Goal: Task Accomplishment & Management: Manage account settings

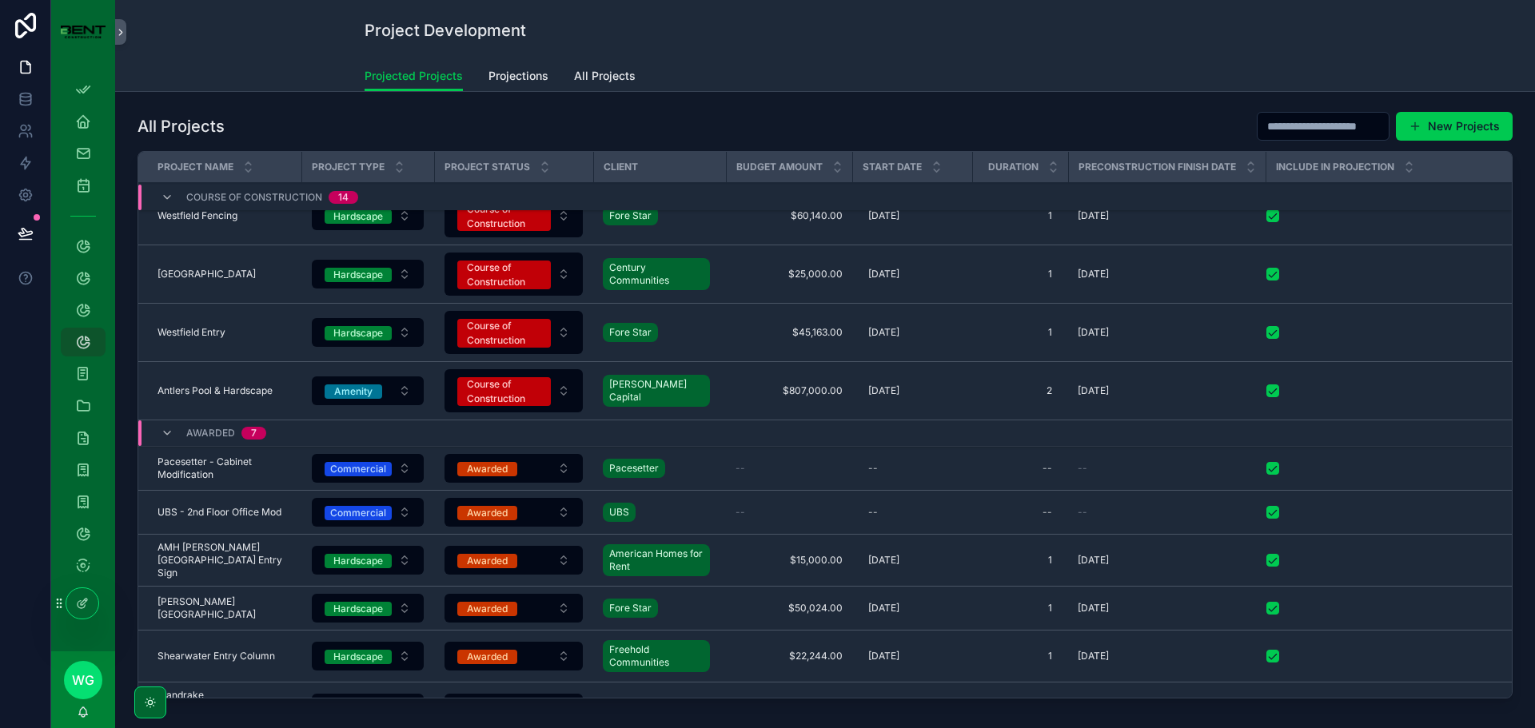
scroll to position [679, 0]
click at [461, 658] on span "Awarded" at bounding box center [487, 657] width 60 height 14
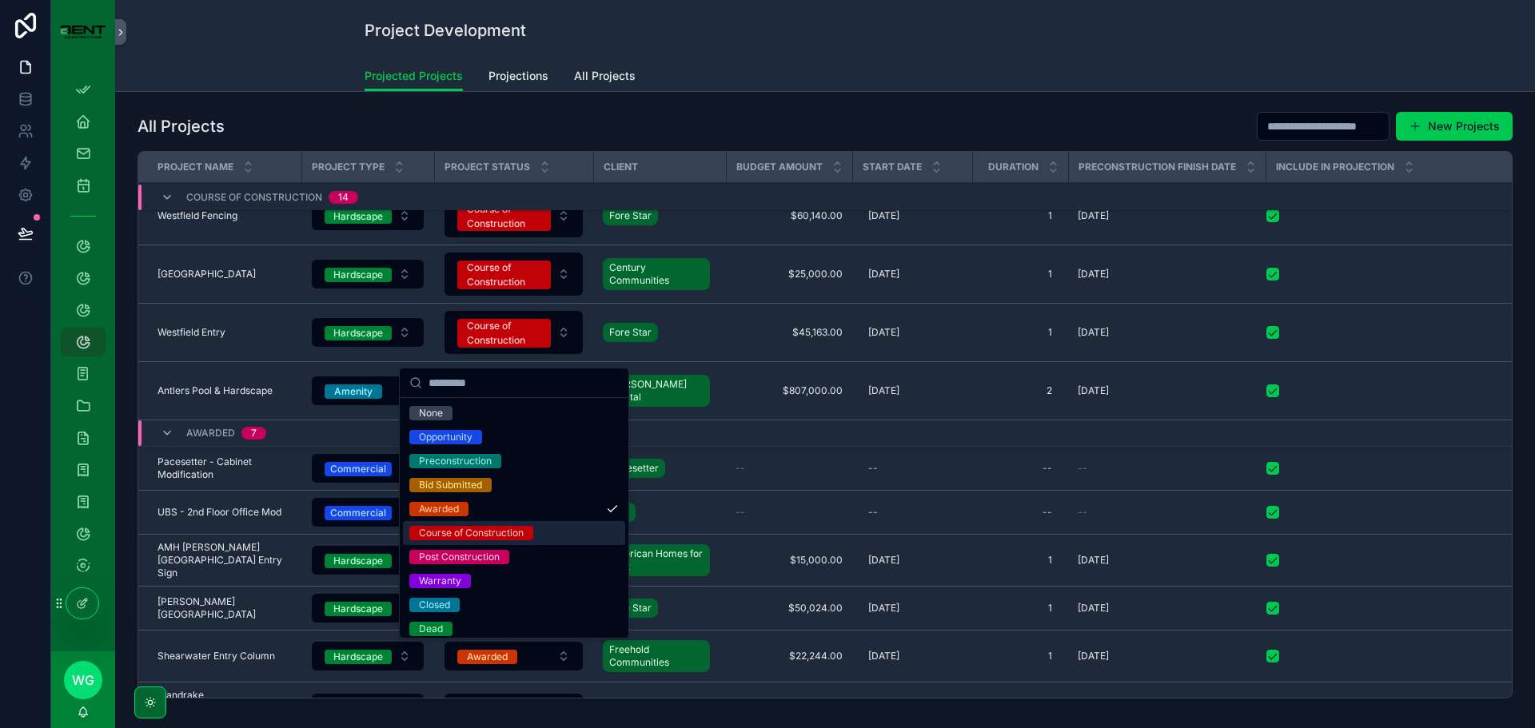
click at [481, 534] on div "Course of Construction" at bounding box center [471, 533] width 105 height 14
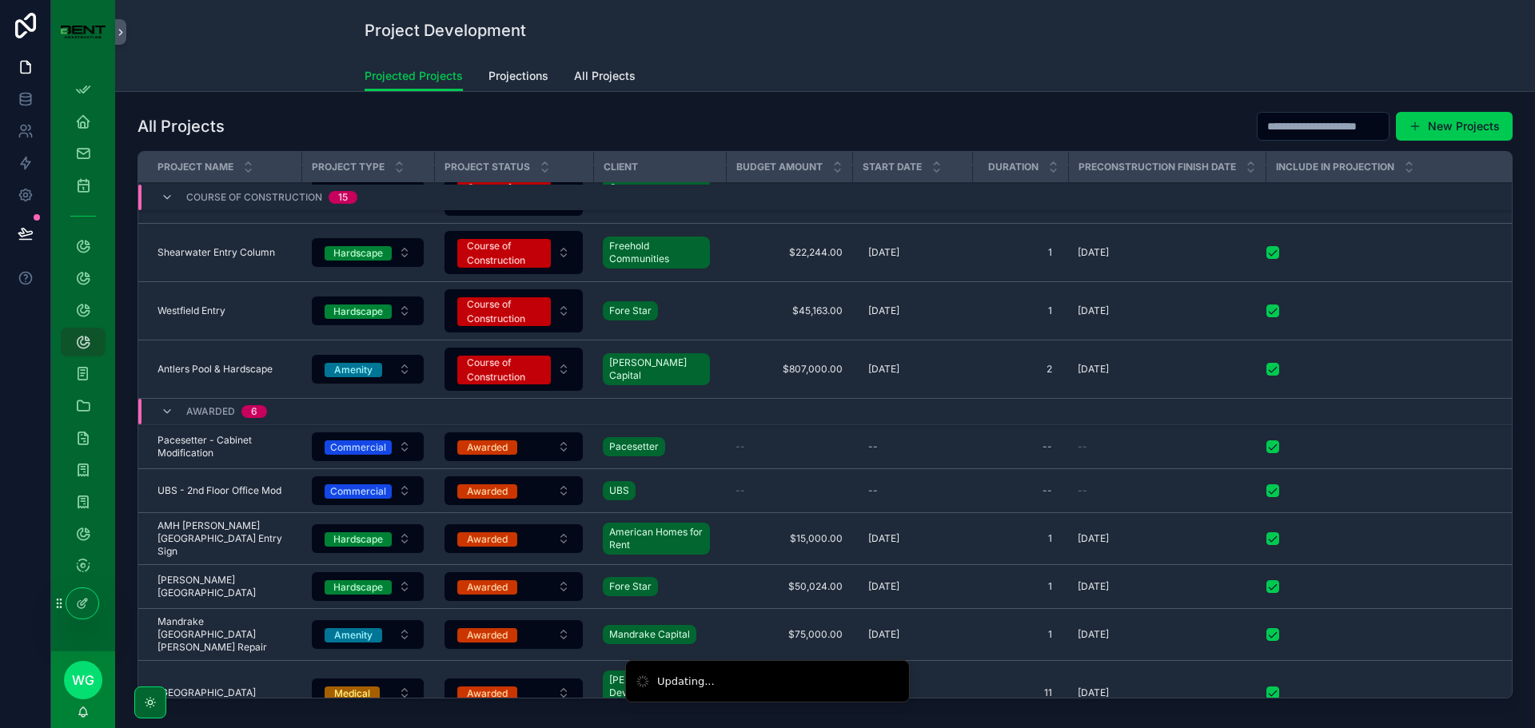
scroll to position [568, 0]
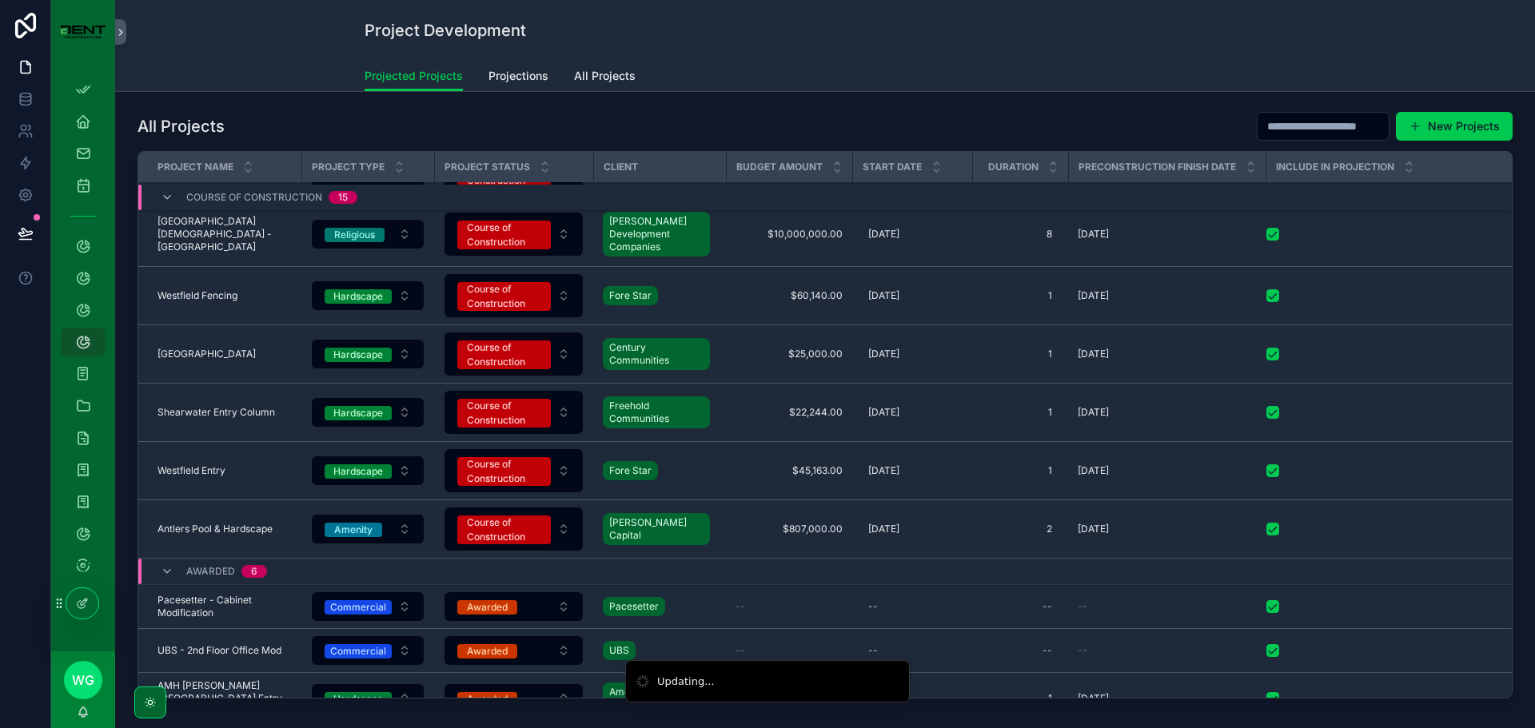
click at [900, 410] on div "[DATE] [DATE]" at bounding box center [912, 413] width 101 height 26
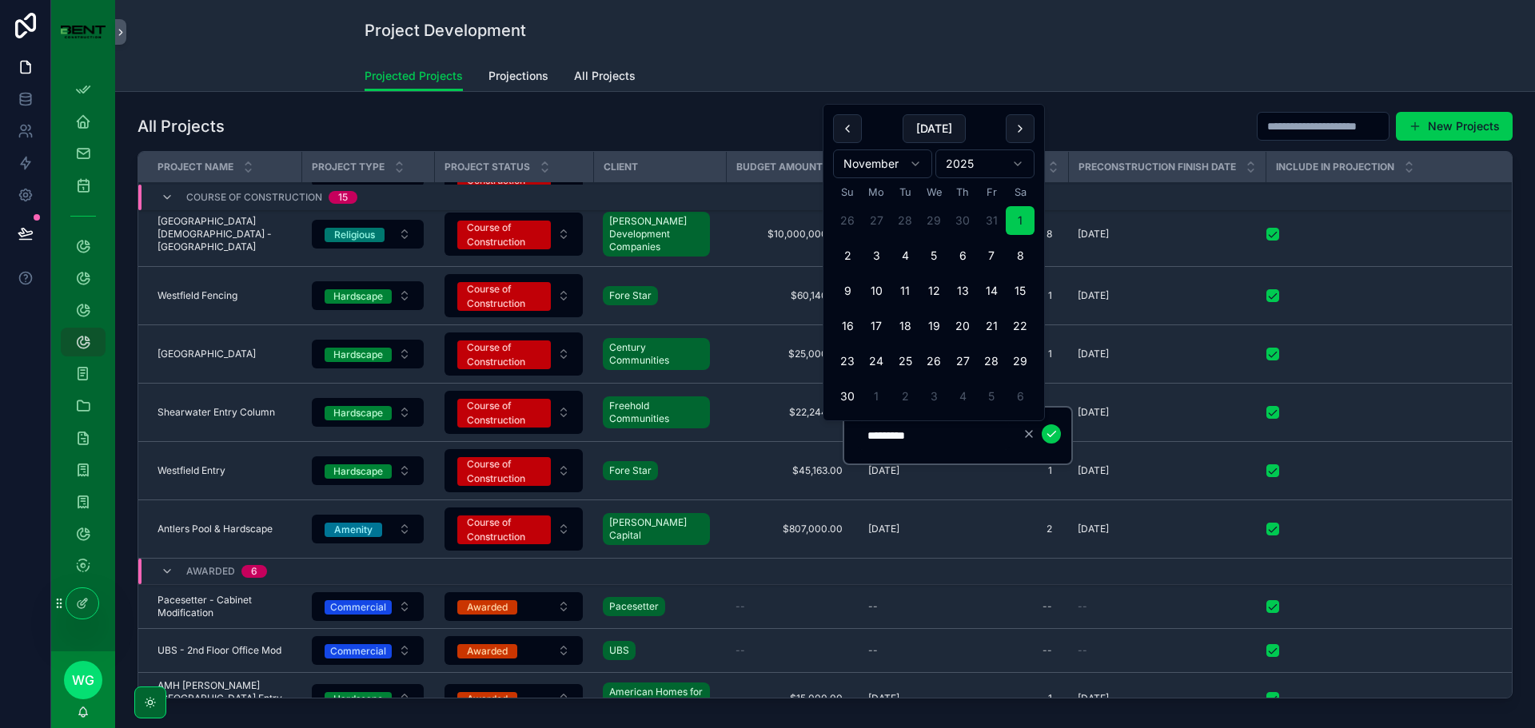
click at [845, 131] on button "scrollable content" at bounding box center [847, 128] width 29 height 29
click at [936, 255] on button "1" at bounding box center [933, 255] width 29 height 29
type input "*********"
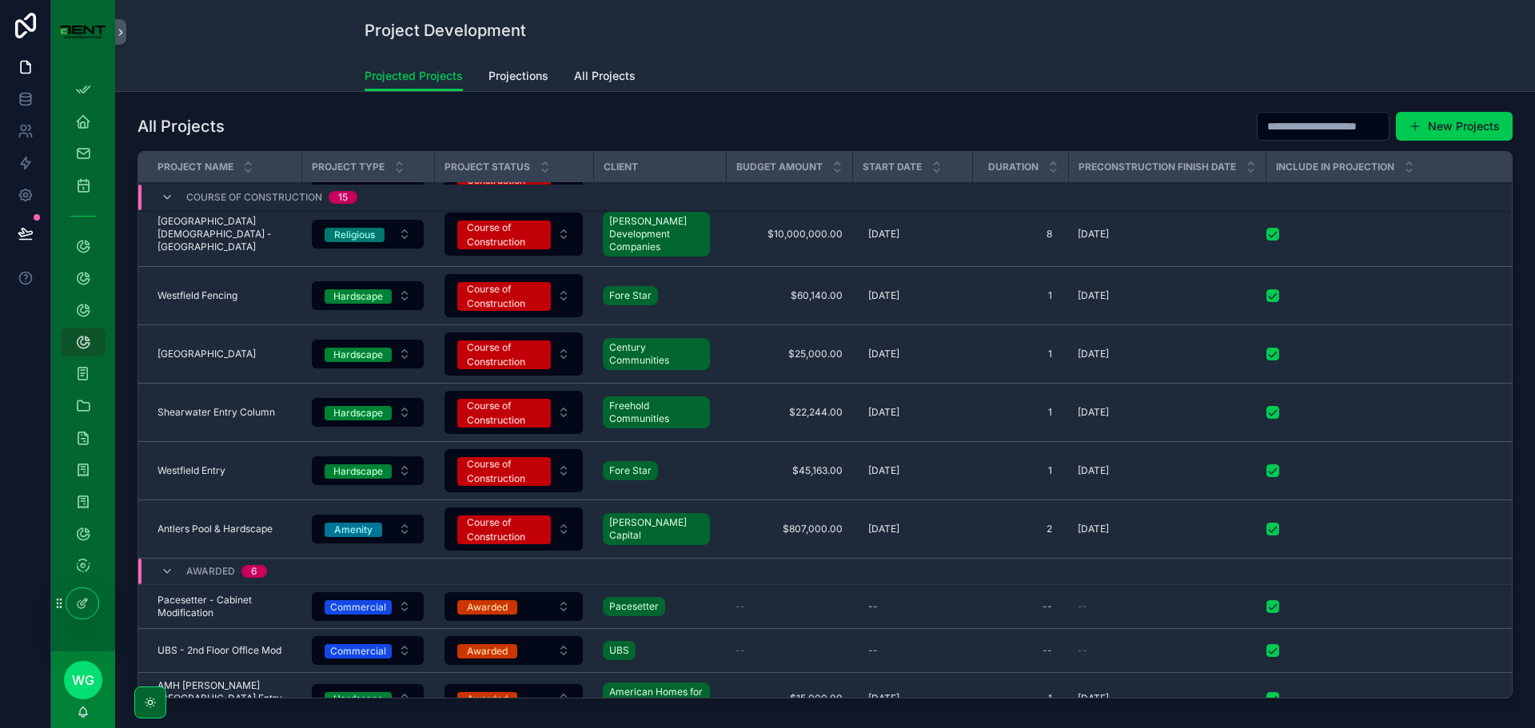
click at [1078, 466] on span "[DATE]" at bounding box center [1093, 470] width 31 height 13
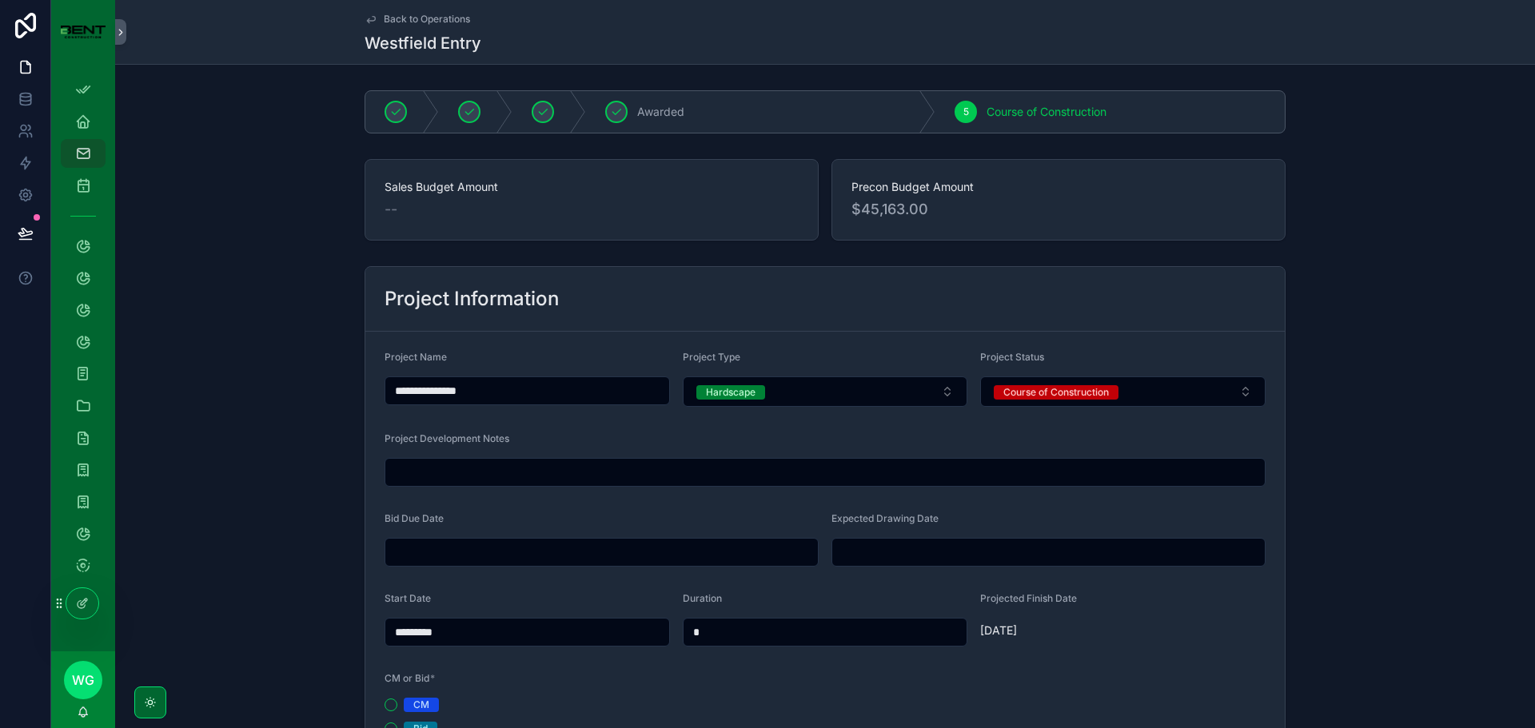
click at [416, 15] on span "Back to Operations" at bounding box center [427, 19] width 86 height 13
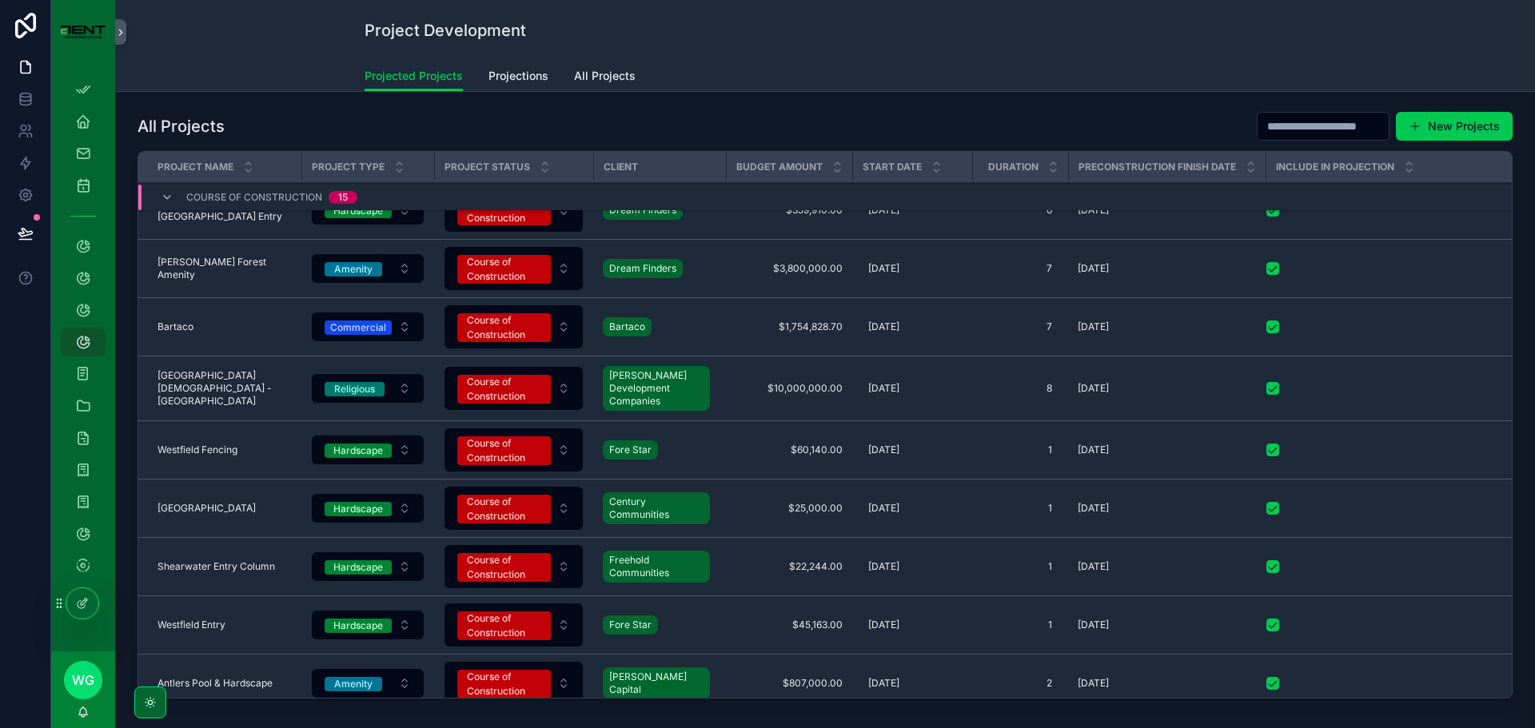
scroll to position [480, 0]
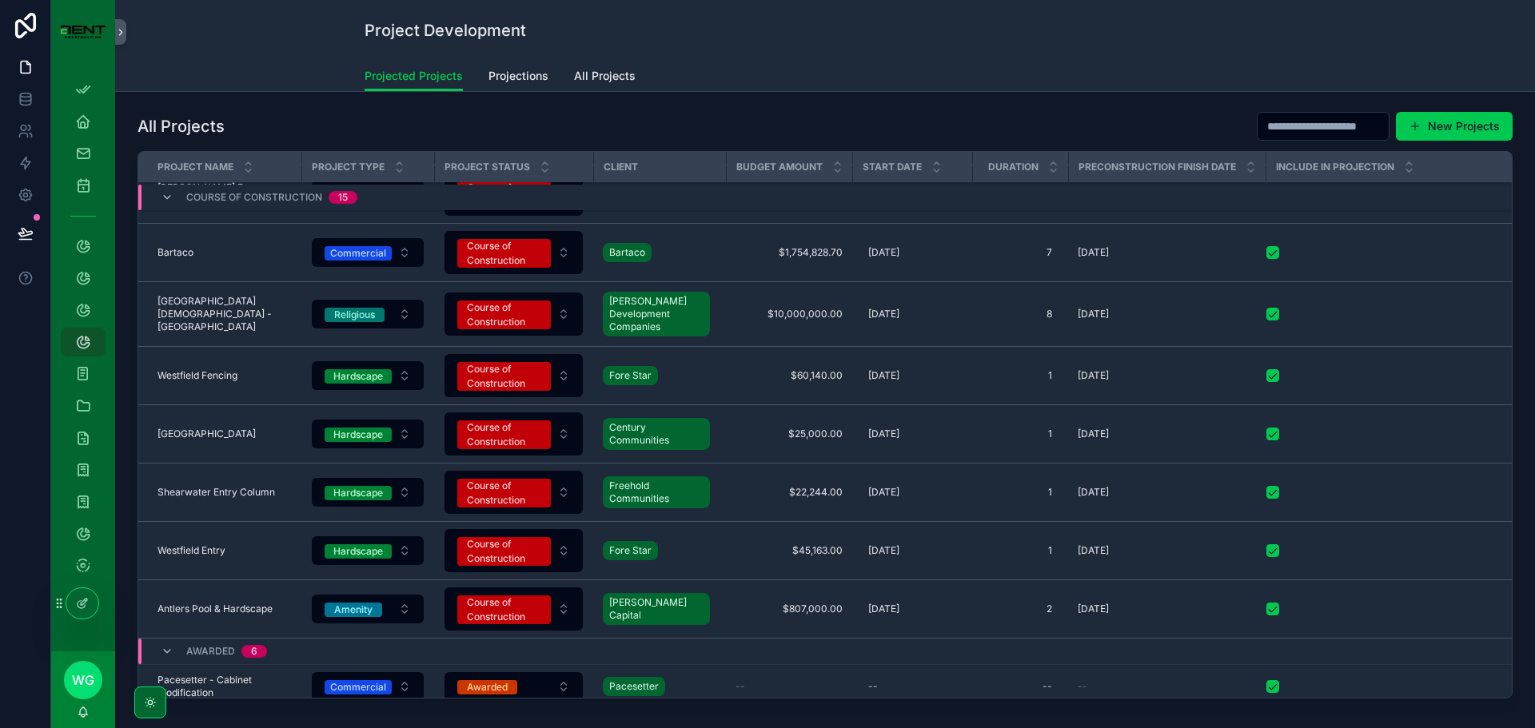
click at [862, 485] on div "[DATE] [DATE]" at bounding box center [912, 493] width 101 height 26
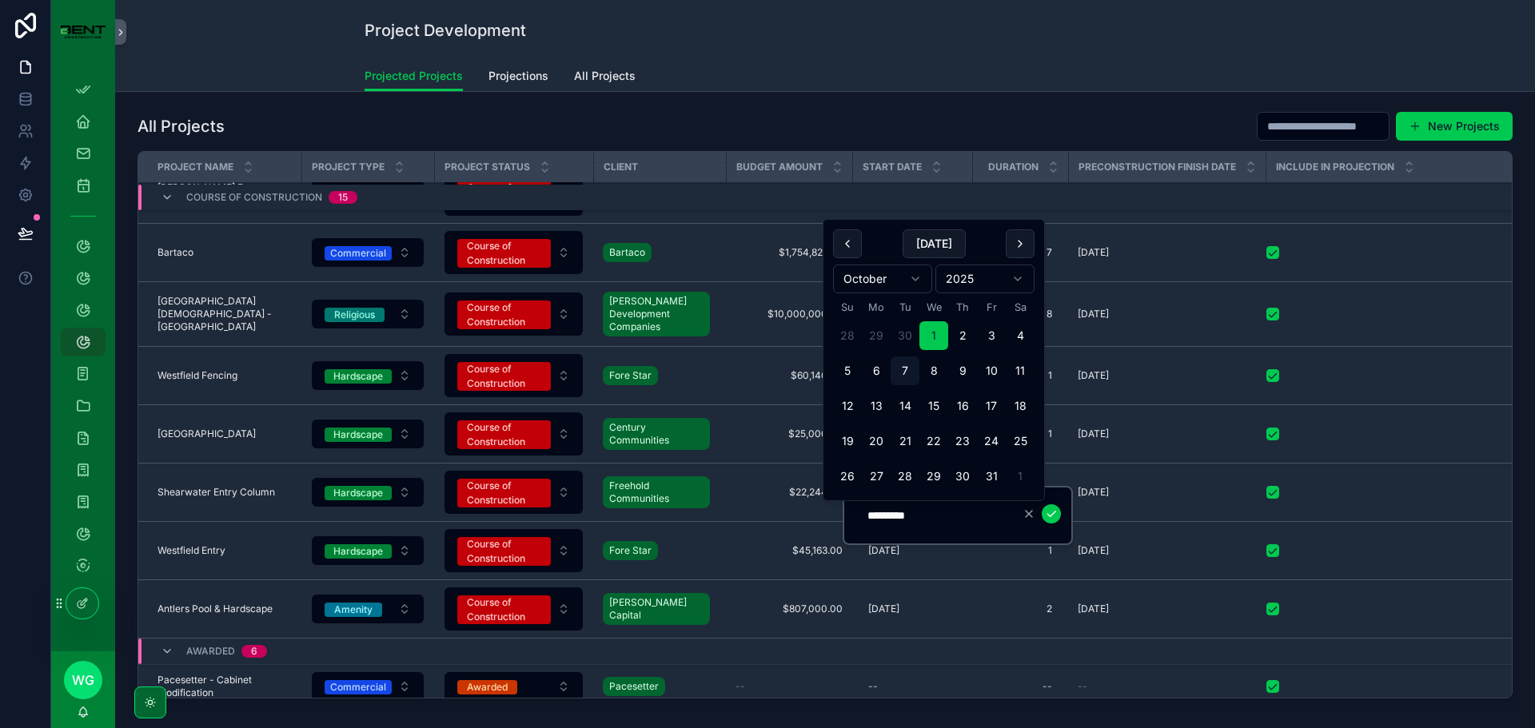
click at [935, 331] on button "1" at bounding box center [933, 335] width 29 height 29
click at [1053, 516] on icon "scrollable content" at bounding box center [1051, 514] width 13 height 13
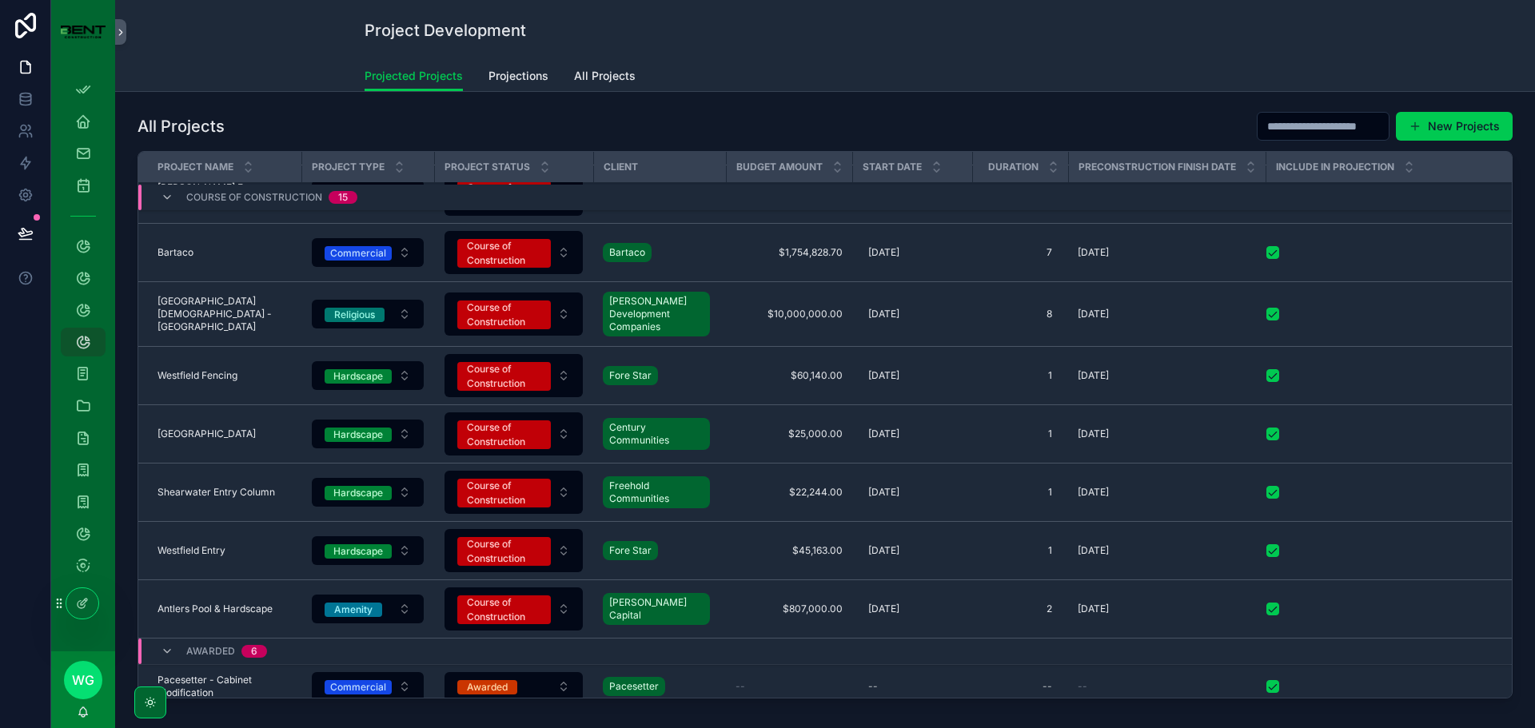
click at [1078, 486] on span "[DATE]" at bounding box center [1093, 492] width 31 height 13
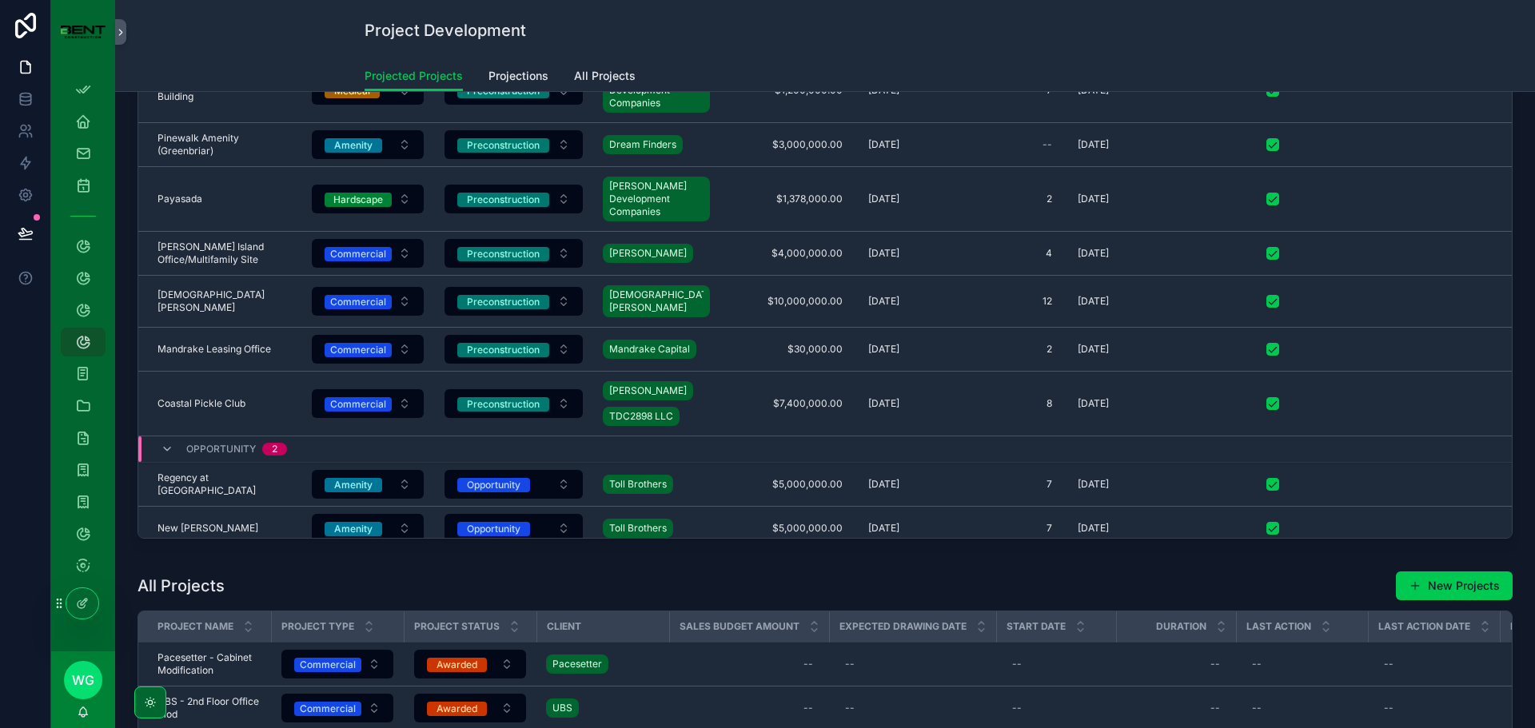
scroll to position [1321, 0]
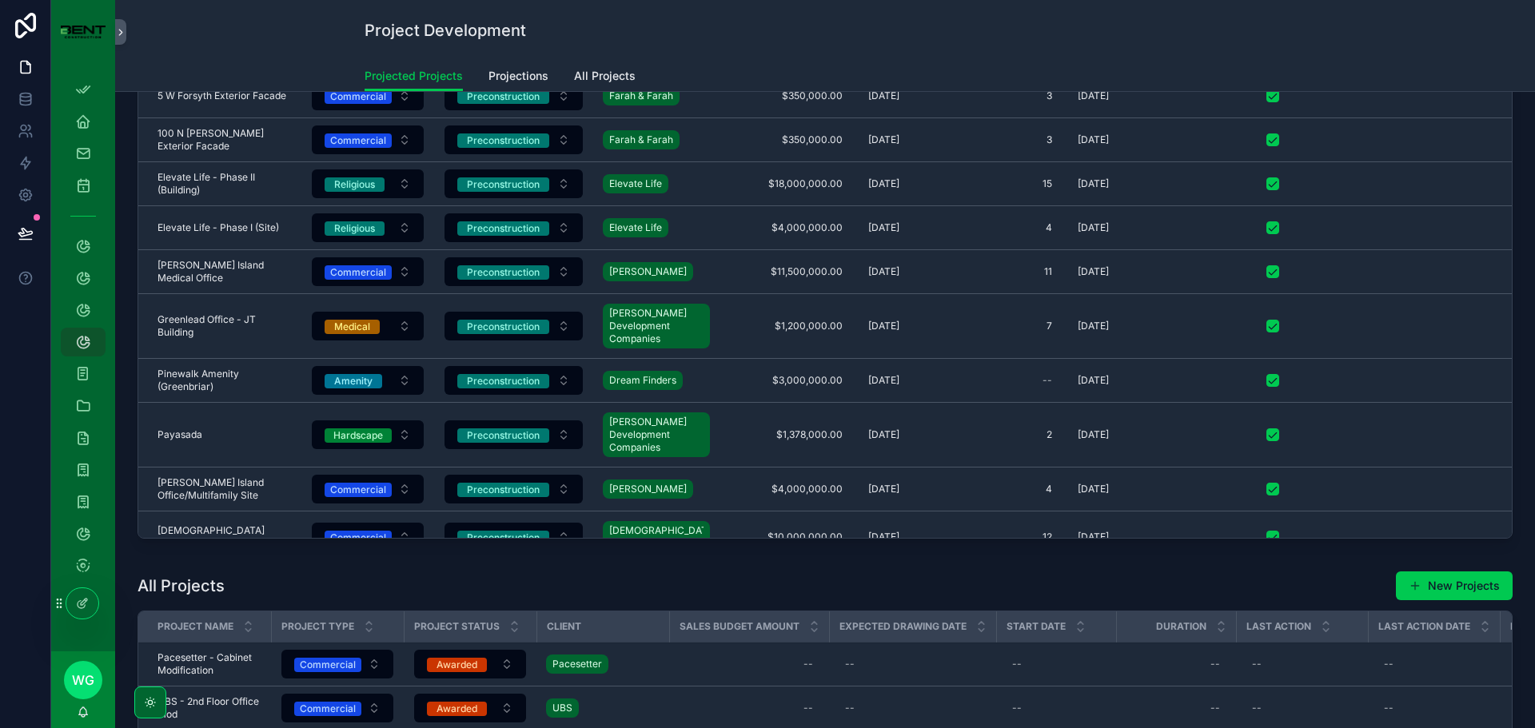
click at [606, 68] on span "All Projects" at bounding box center [605, 76] width 62 height 16
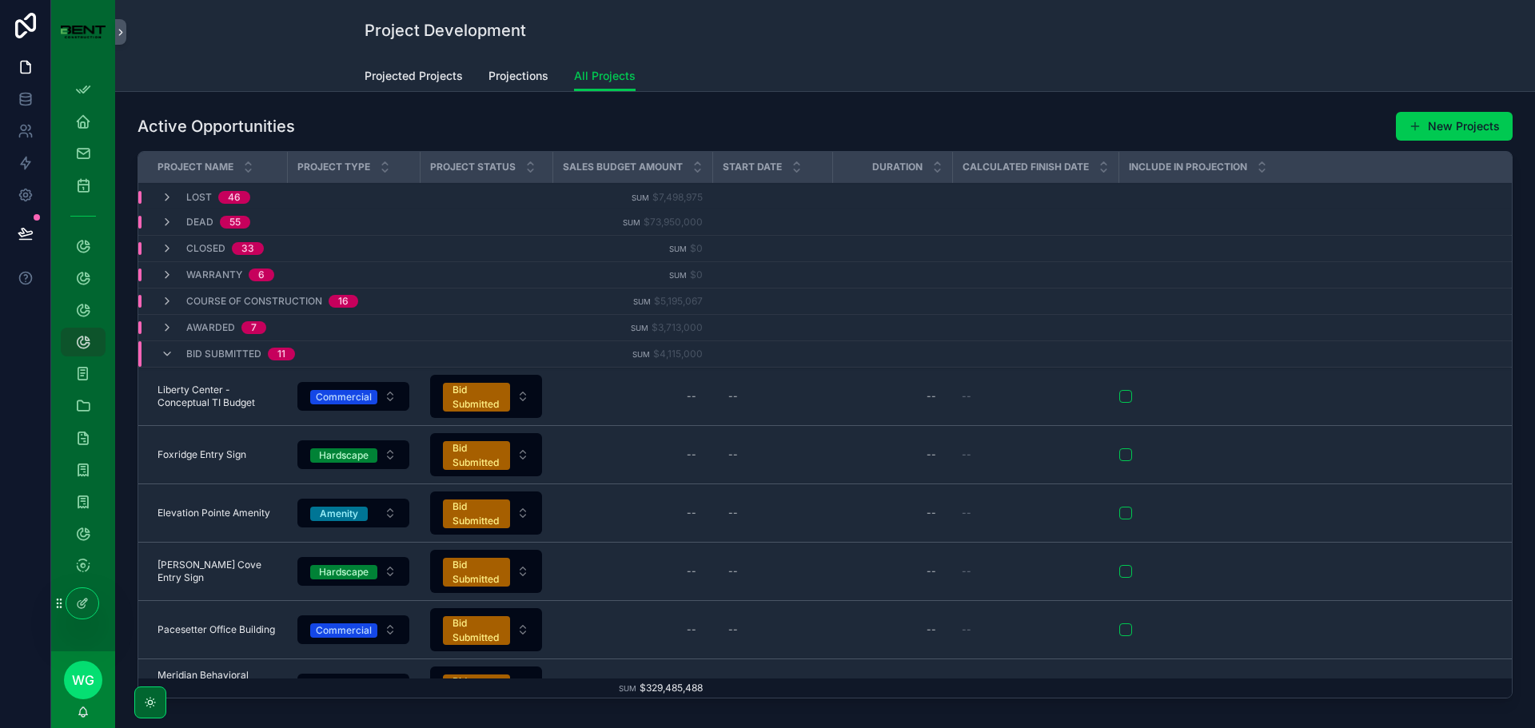
click at [169, 299] on icon "scrollable content" at bounding box center [167, 301] width 13 height 13
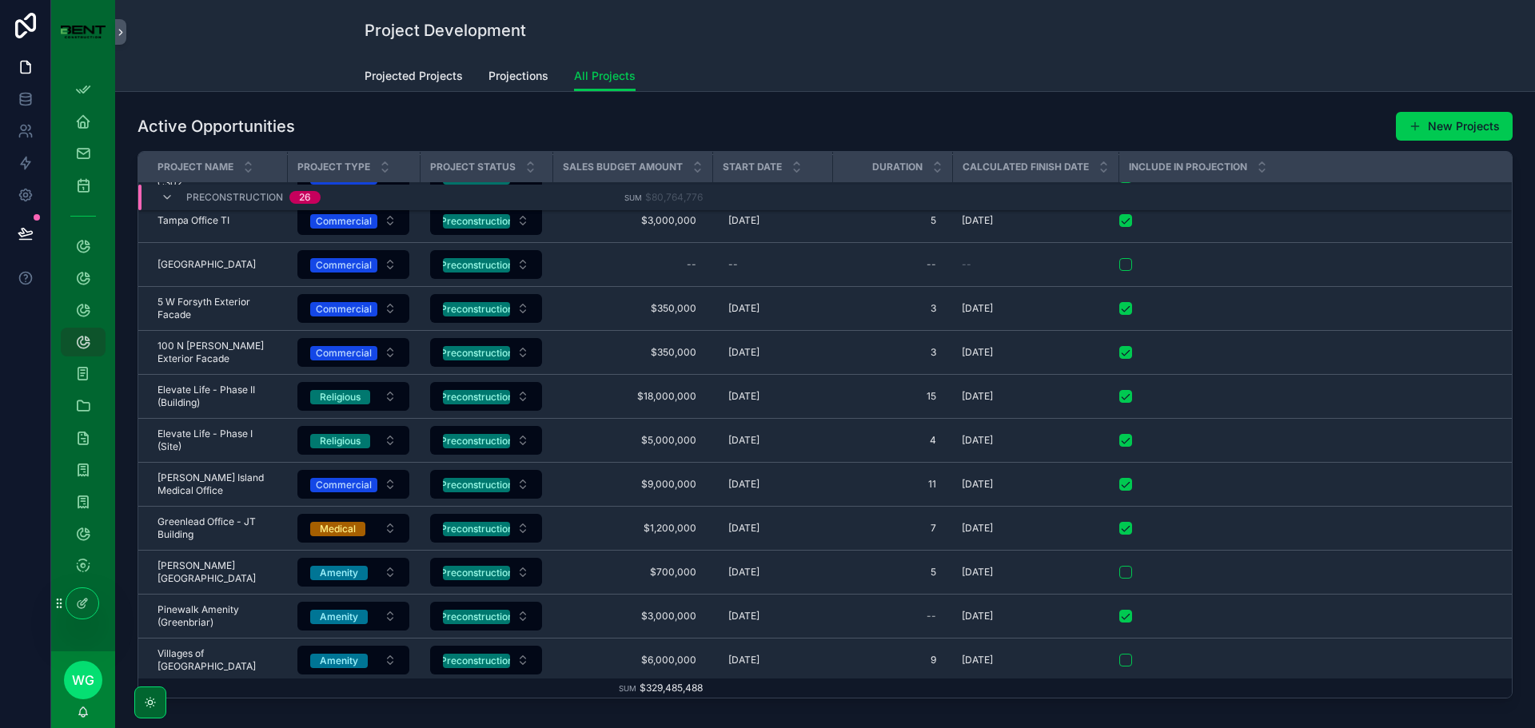
scroll to position [2040, 0]
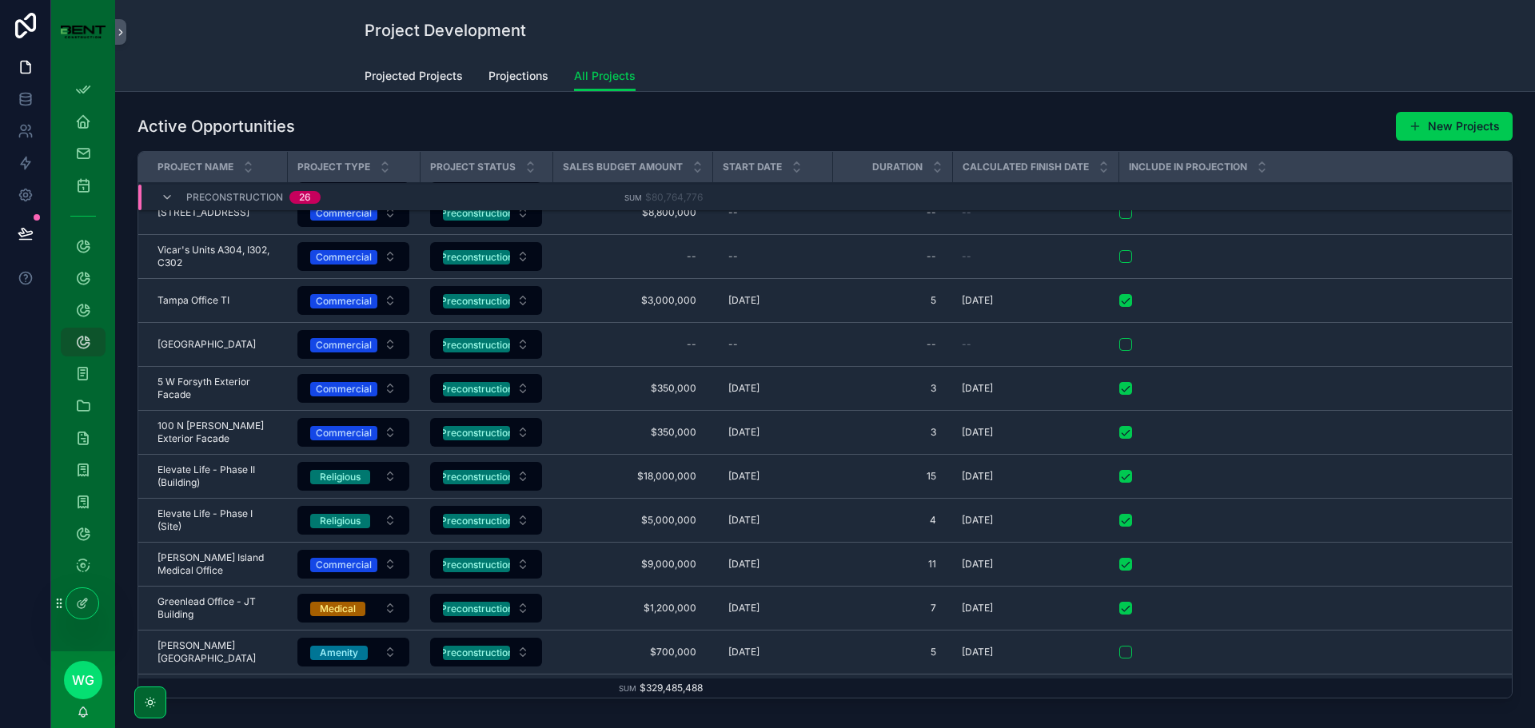
click at [244, 166] on icon "scrollable content" at bounding box center [248, 170] width 10 height 10
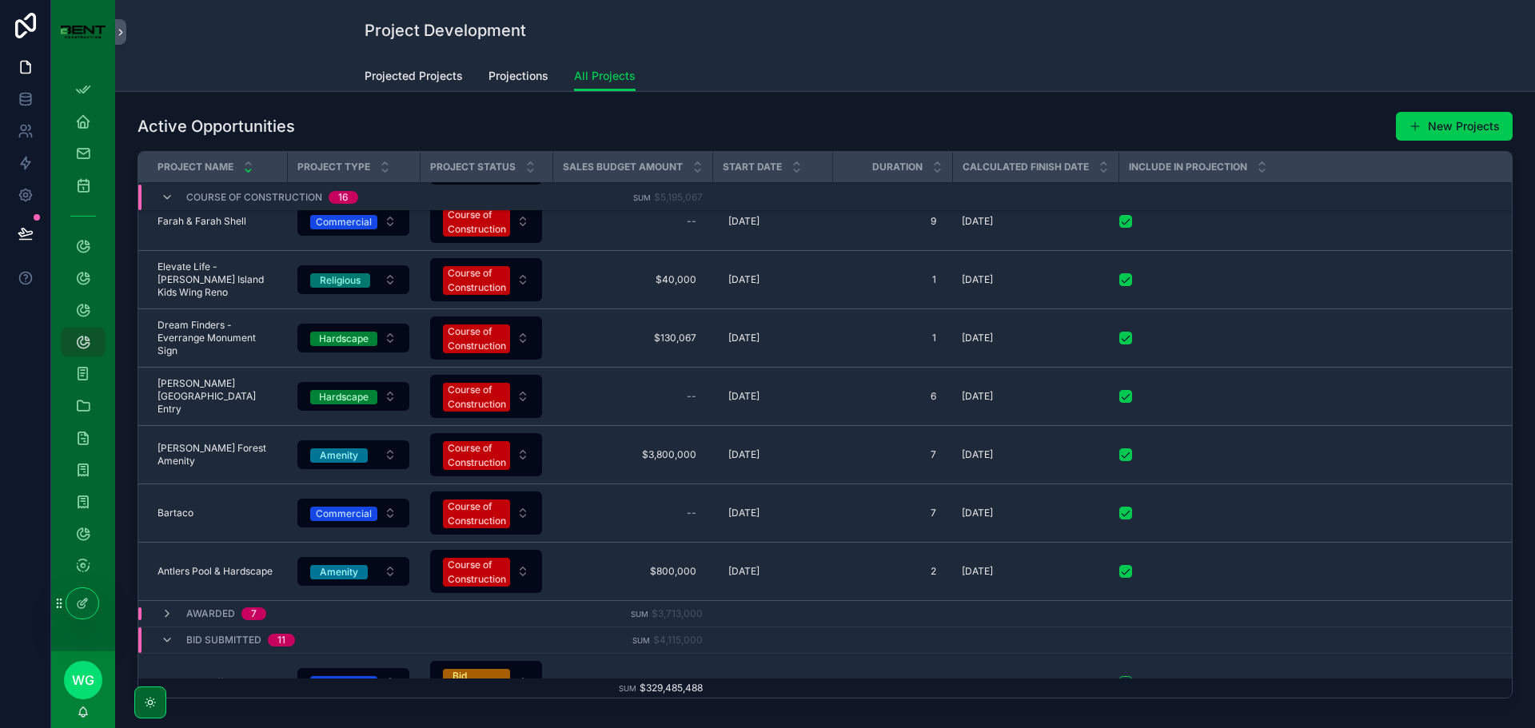
scroll to position [886, 0]
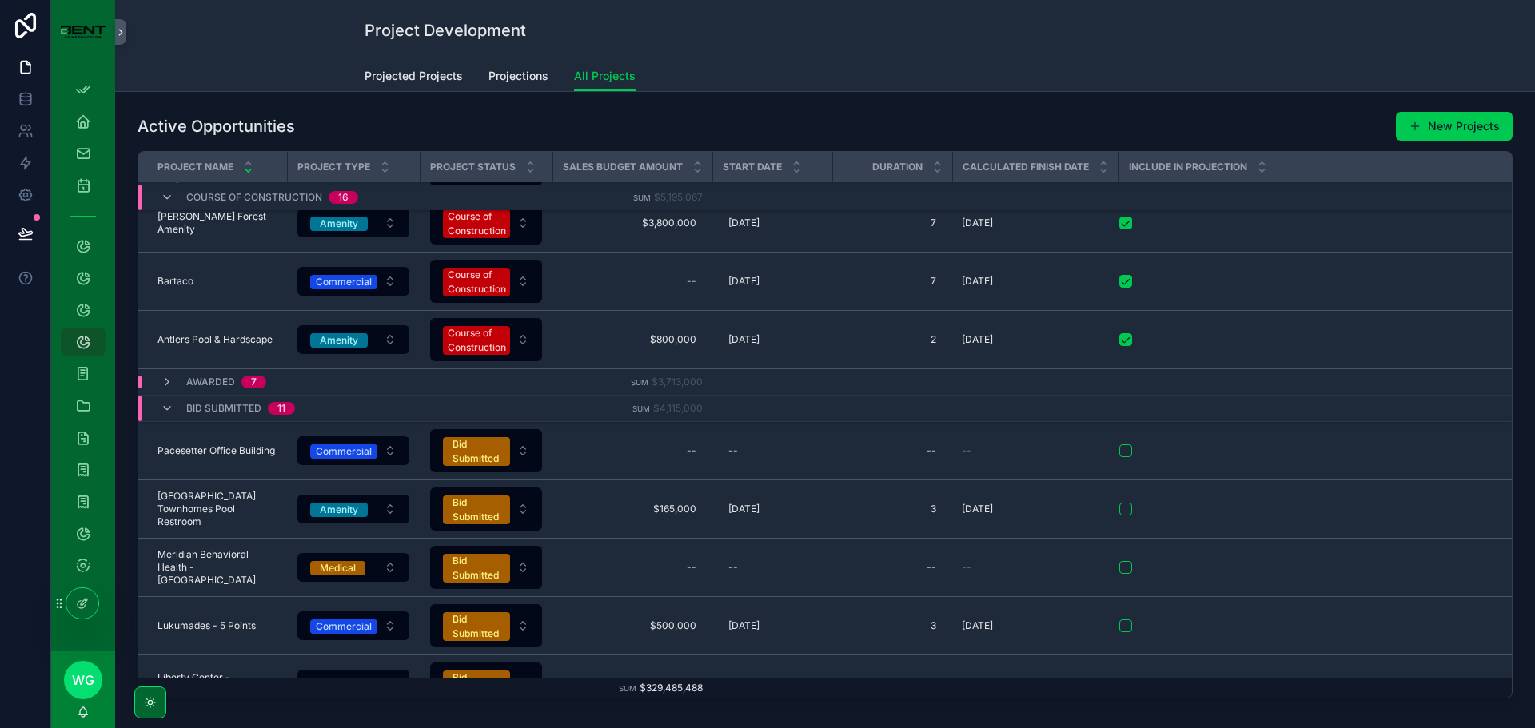
click at [163, 384] on icon "scrollable content" at bounding box center [167, 382] width 13 height 13
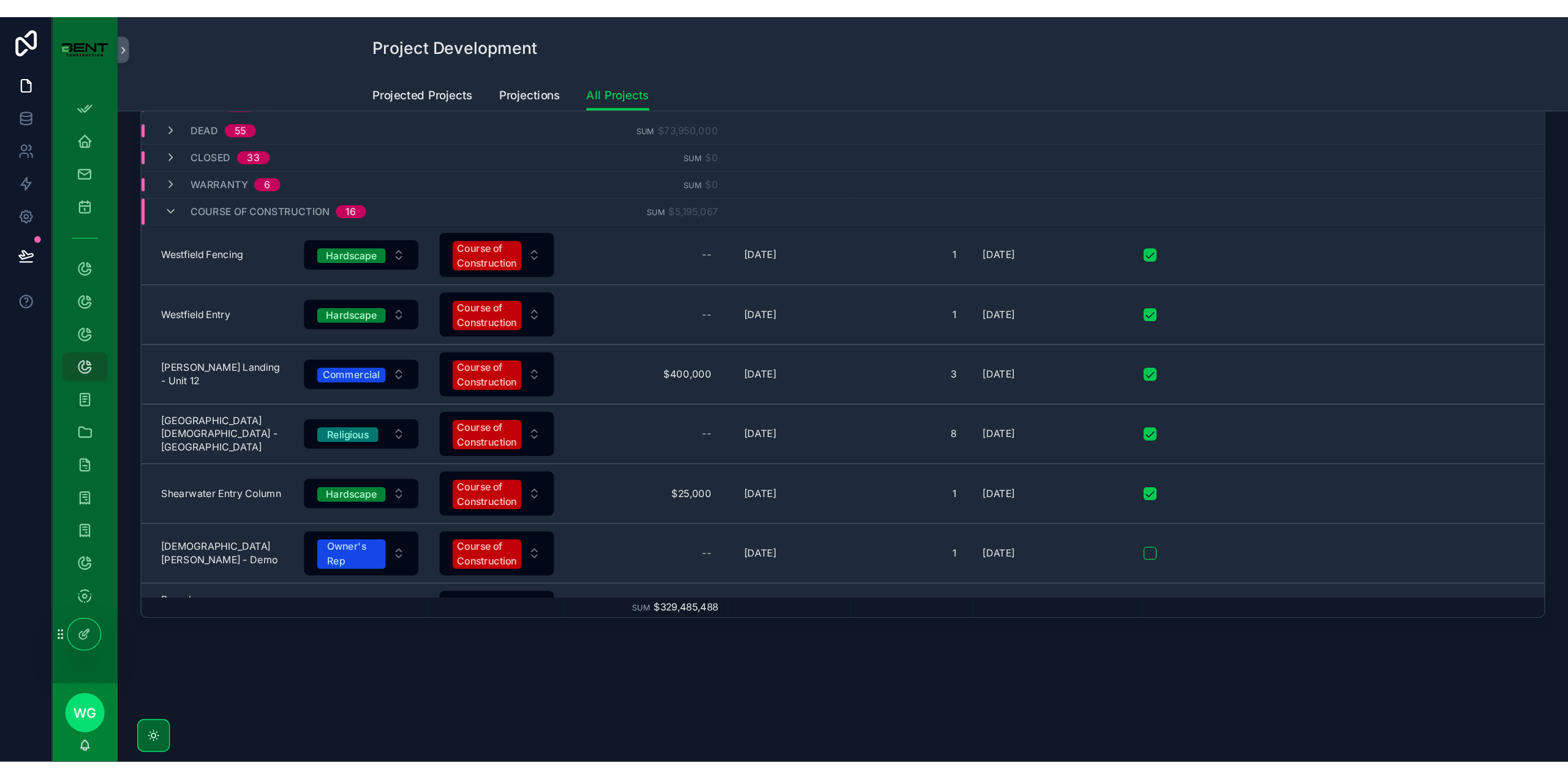
scroll to position [0, 0]
